Goal: Information Seeking & Learning: Learn about a topic

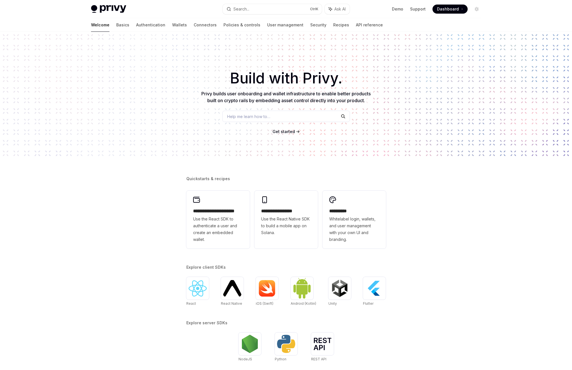
click at [97, 173] on div "**********" at bounding box center [286, 240] width 572 height 416
click at [136, 31] on link "Authentication" at bounding box center [150, 25] width 29 height 14
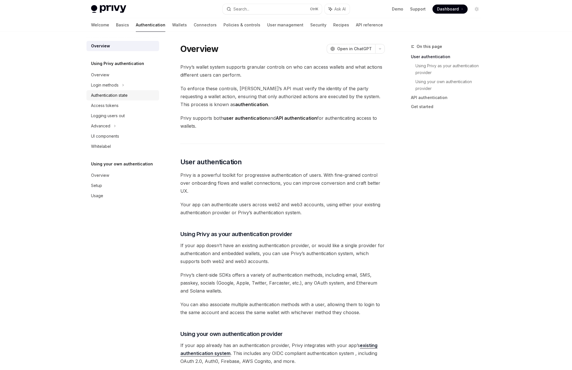
click at [114, 96] on div "Authentication state" at bounding box center [109, 95] width 37 height 7
click at [122, 96] on div "Authentication state" at bounding box center [109, 95] width 37 height 7
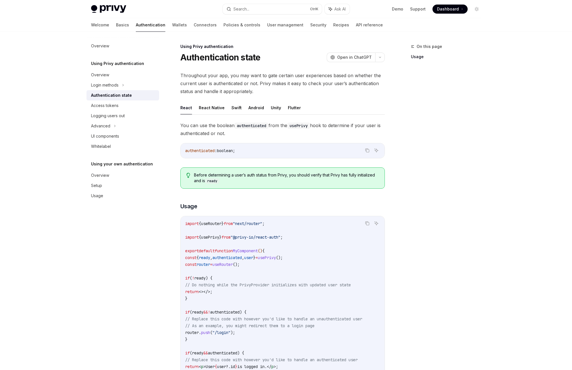
click at [63, 192] on div "Privy Docs home page Search... Ctrl K Ask AI Demo Support Dashboard Dashboard S…" at bounding box center [286, 240] width 572 height 481
click at [127, 103] on div "Access tokens" at bounding box center [123, 105] width 65 height 7
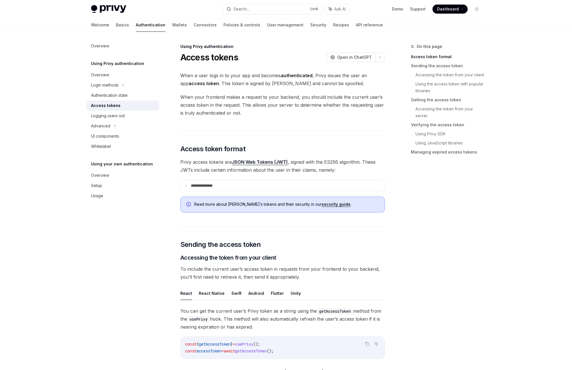
click at [194, 28] on link "Connectors" at bounding box center [205, 25] width 23 height 14
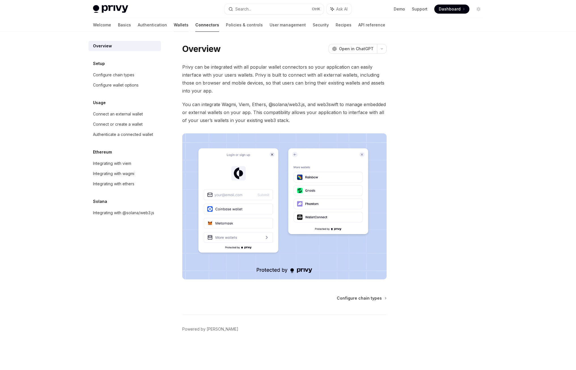
click at [174, 24] on link "Wallets" at bounding box center [181, 25] width 15 height 14
type textarea "*"
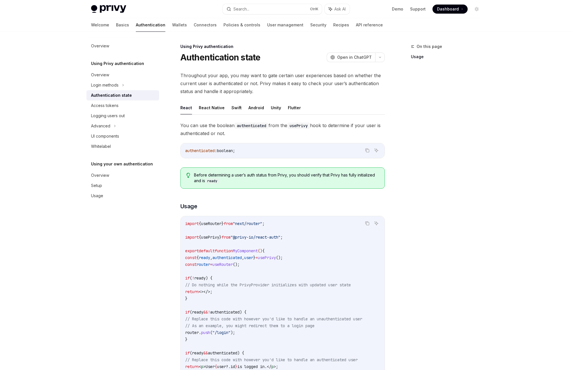
click at [58, 44] on div "Privy Docs home page Search... Ctrl K Ask AI Demo Support Dashboard Dashboard S…" at bounding box center [286, 240] width 572 height 481
click at [50, 48] on div "Privy Docs home page Search... Ctrl K Ask AI Demo Support Dashboard Dashboard S…" at bounding box center [286, 240] width 572 height 481
click at [445, 11] on span "Dashboard" at bounding box center [448, 9] width 22 height 6
